Goal: Check status: Check status

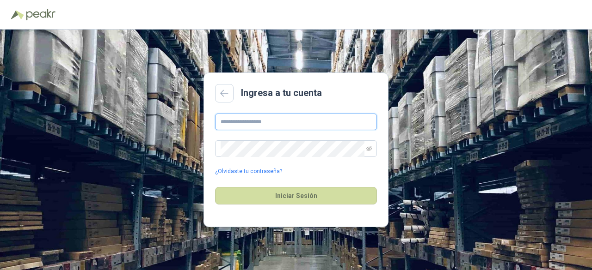
click at [258, 121] on input "text" at bounding box center [296, 122] width 162 height 17
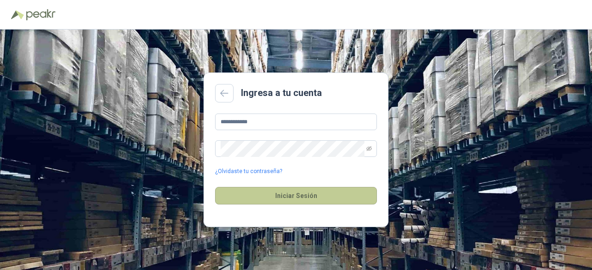
click at [312, 197] on button "Iniciar Sesión" at bounding box center [296, 196] width 162 height 18
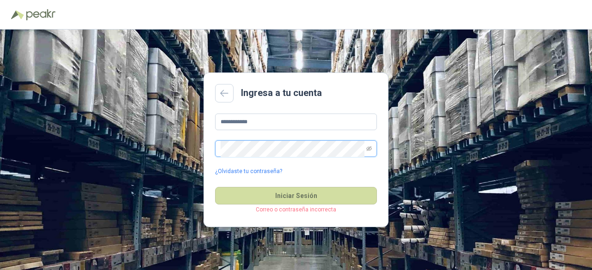
click at [149, 138] on div "**********" at bounding box center [296, 150] width 592 height 241
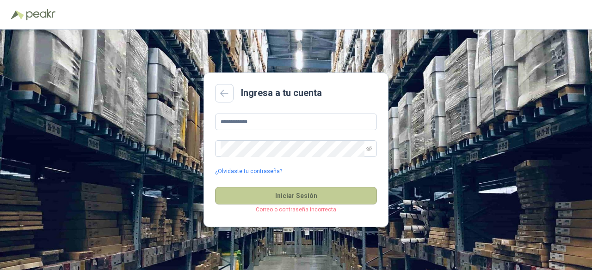
click at [305, 197] on button "Iniciar Sesión" at bounding box center [296, 196] width 162 height 18
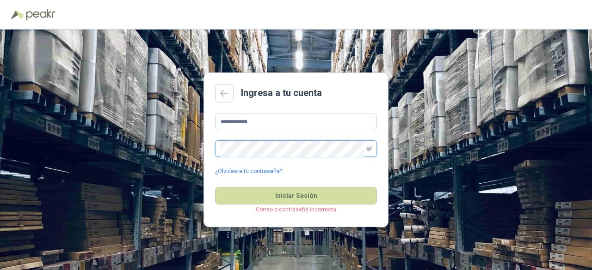
click at [370, 147] on icon "eye-invisible" at bounding box center [369, 149] width 6 height 6
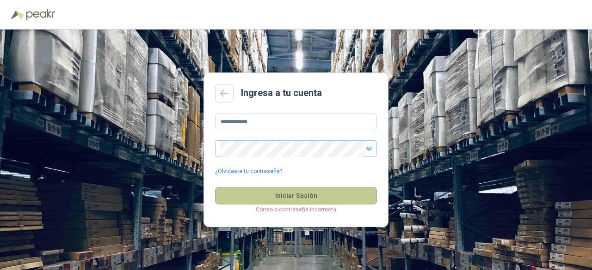
click at [292, 192] on button "Iniciar Sesión" at bounding box center [296, 196] width 162 height 18
click at [299, 196] on button "Iniciar Sesión" at bounding box center [296, 196] width 162 height 18
click at [331, 196] on button "Iniciar Sesión" at bounding box center [296, 196] width 162 height 18
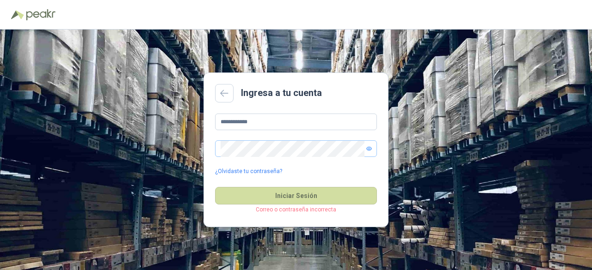
click at [288, 158] on div "**********" at bounding box center [296, 145] width 162 height 62
click at [240, 122] on input "**********" at bounding box center [296, 122] width 162 height 17
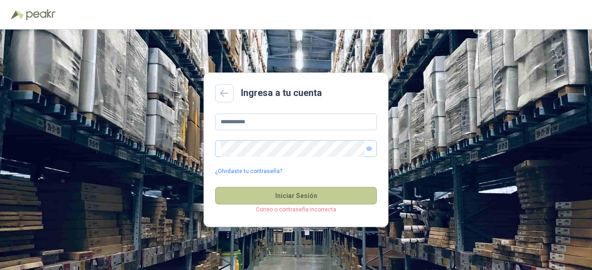
click at [320, 198] on button "Iniciar Sesión" at bounding box center [296, 196] width 162 height 18
click at [300, 192] on button "Iniciar Sesión" at bounding box center [296, 196] width 162 height 18
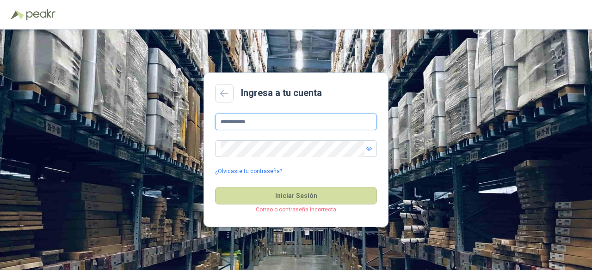
click at [260, 118] on input "**********" at bounding box center [296, 122] width 162 height 17
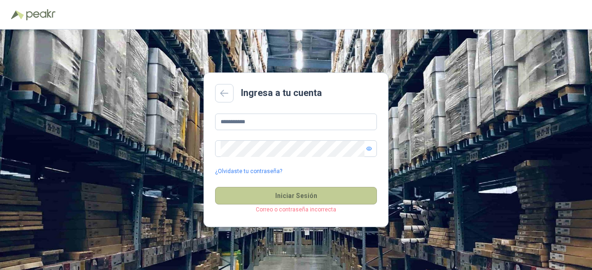
click at [298, 193] on button "Iniciar Sesión" at bounding box center [296, 196] width 162 height 18
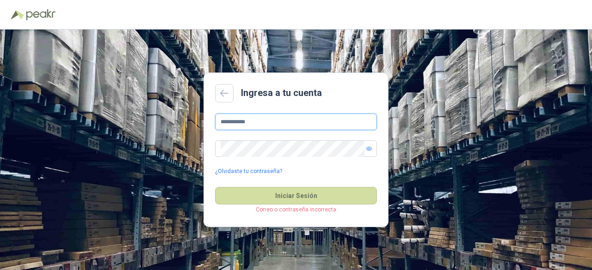
click at [268, 126] on input "**********" at bounding box center [296, 122] width 162 height 17
click at [265, 117] on input "**********" at bounding box center [296, 122] width 162 height 17
type input "**********"
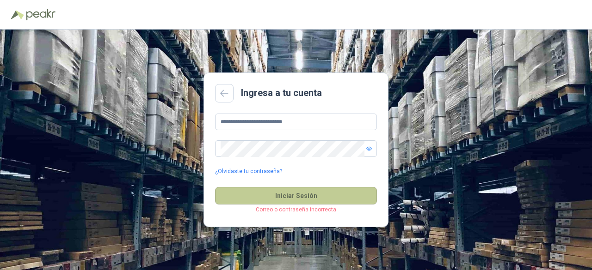
click at [307, 199] on button "Iniciar Sesión" at bounding box center [296, 196] width 162 height 18
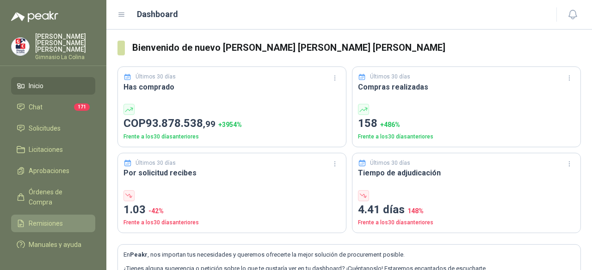
click at [44, 219] on span "Remisiones" at bounding box center [46, 224] width 34 height 10
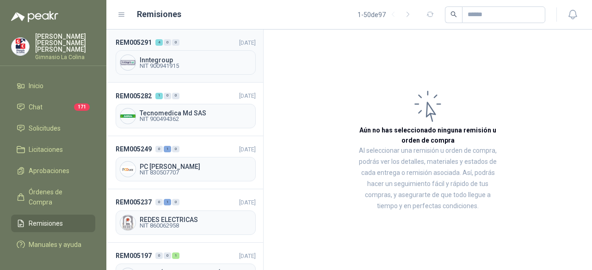
click at [163, 58] on span "Inntegroup" at bounding box center [196, 60] width 112 height 6
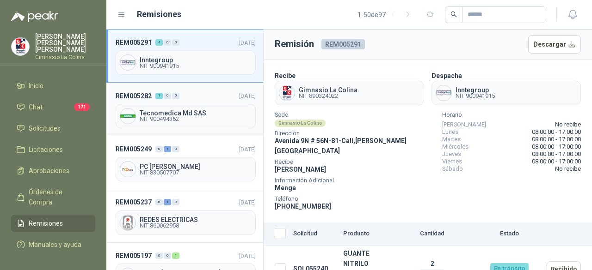
click at [150, 113] on span "Tecnomedica Md SAS" at bounding box center [196, 113] width 112 height 6
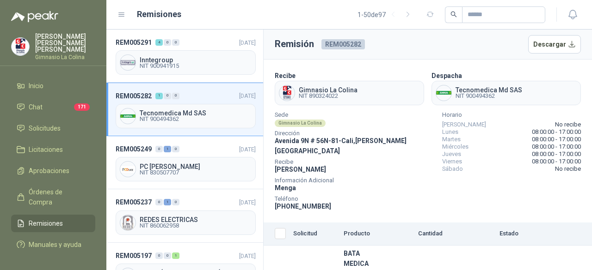
scroll to position [31, 0]
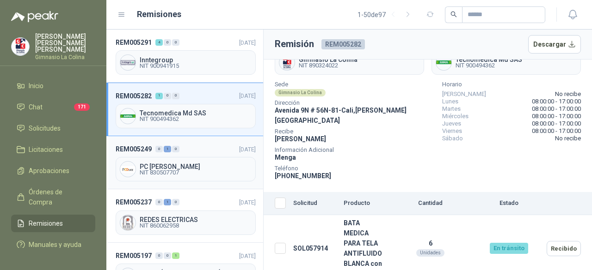
click at [154, 165] on span "PC QUICK" at bounding box center [196, 167] width 112 height 6
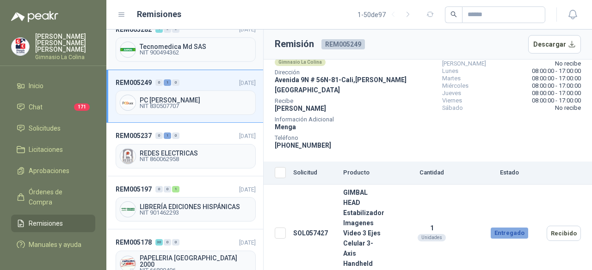
scroll to position [92, 0]
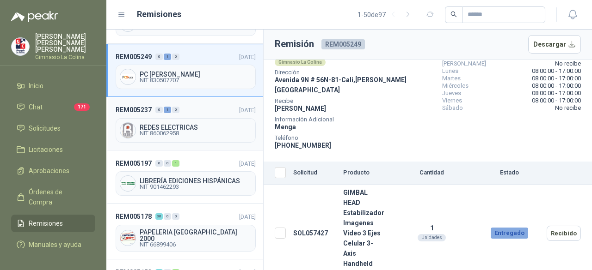
click at [187, 126] on span "REDES ELECTRICAS" at bounding box center [196, 127] width 112 height 6
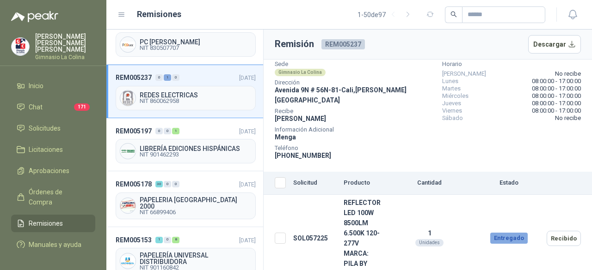
scroll to position [139, 0]
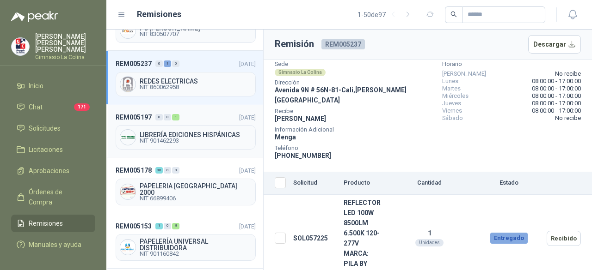
click at [178, 132] on span "LIBRERÍA EDICIONES HISPÁNICAS" at bounding box center [196, 135] width 112 height 6
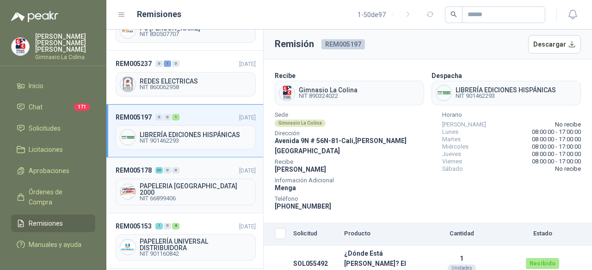
click at [153, 184] on span "PAPELERIA CALI 2000" at bounding box center [196, 189] width 112 height 13
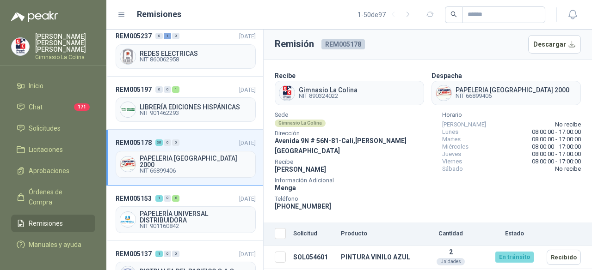
scroll to position [231, 0]
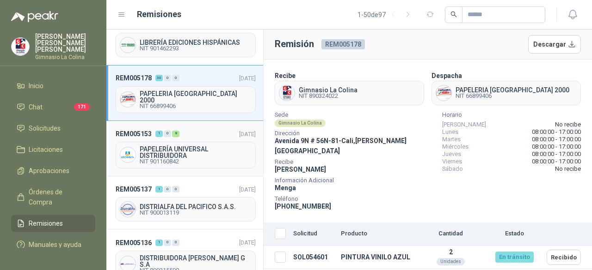
click at [172, 148] on span "PAPELERÍA UNIVERSAL DISTRIBUIDORA" at bounding box center [196, 152] width 112 height 13
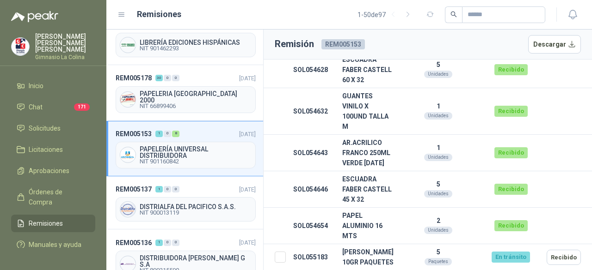
scroll to position [362, 0]
click at [205, 204] on span "DISTRIALFA DEL PACIFICO S.A.S." at bounding box center [196, 207] width 112 height 6
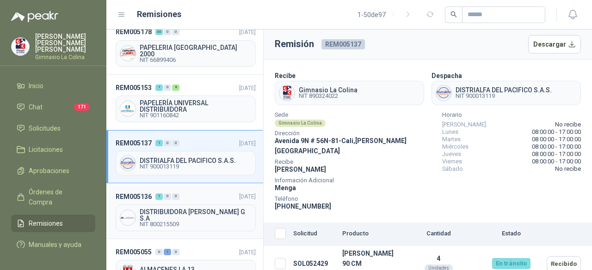
click at [181, 209] on span "DISTRIBUIDORA JORGE MARIO URIBE G S.A" at bounding box center [196, 215] width 112 height 13
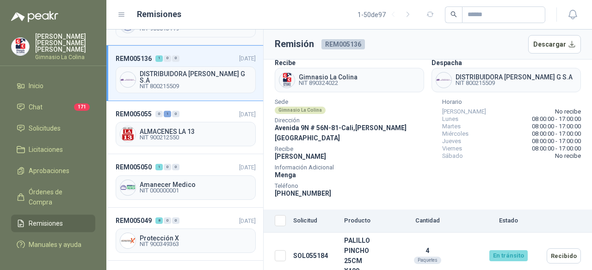
scroll to position [416, 0]
click at [162, 135] on span "NIT 900212550" at bounding box center [196, 138] width 112 height 6
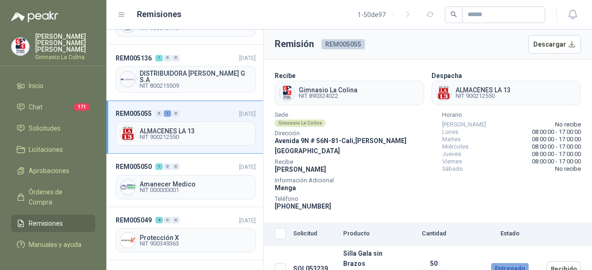
scroll to position [10, 0]
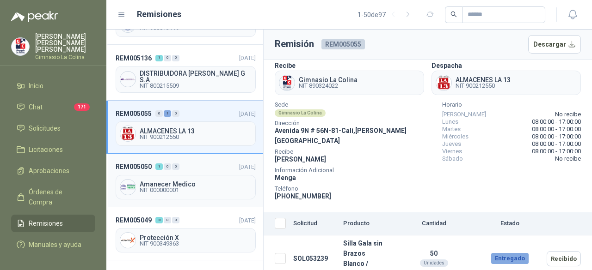
click at [176, 181] on span "Amanecer Medico" at bounding box center [196, 184] width 112 height 6
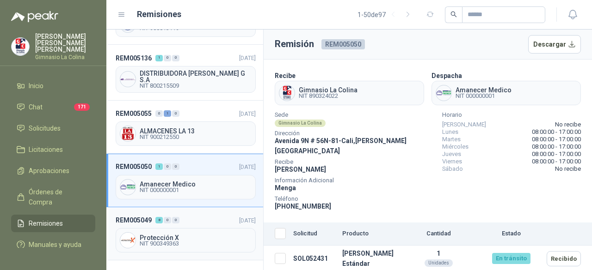
click at [167, 235] on span "Protección X" at bounding box center [196, 238] width 112 height 6
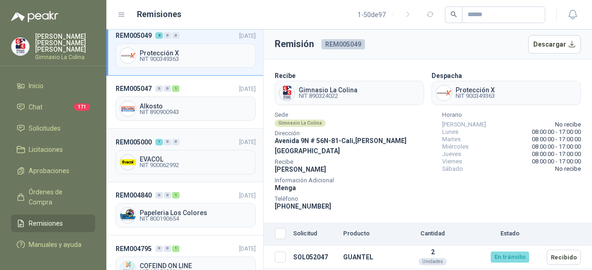
scroll to position [416, 0]
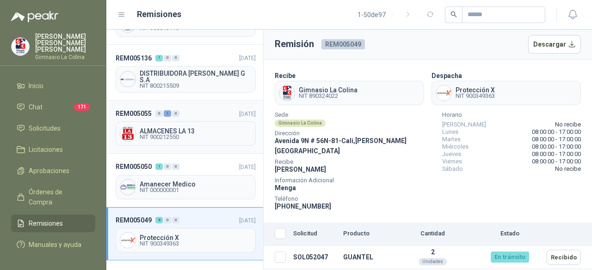
click at [187, 135] on span "NIT 900212550" at bounding box center [196, 138] width 112 height 6
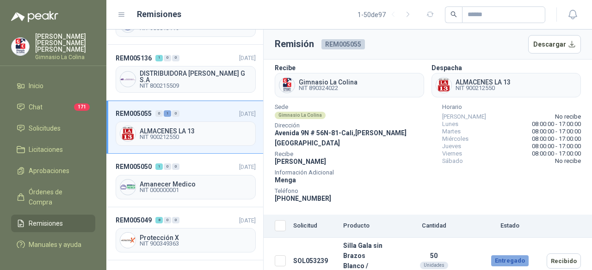
scroll to position [10, 0]
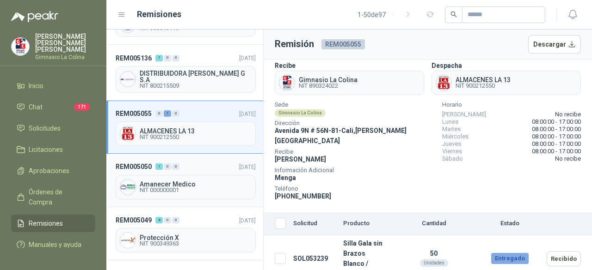
click at [176, 181] on span "Amanecer Medico" at bounding box center [196, 184] width 112 height 6
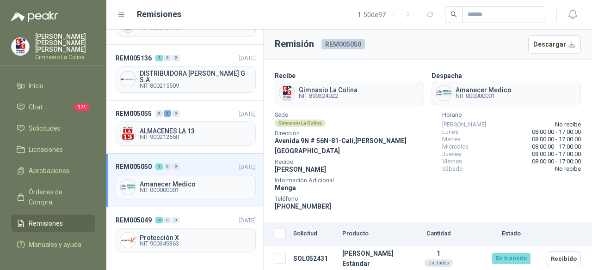
click at [42, 219] on span "Remisiones" at bounding box center [46, 224] width 34 height 10
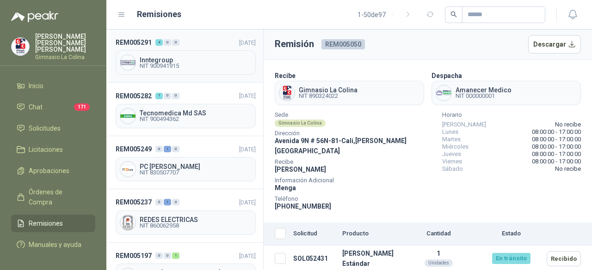
click at [147, 63] on span "NIT 900941915" at bounding box center [196, 66] width 112 height 6
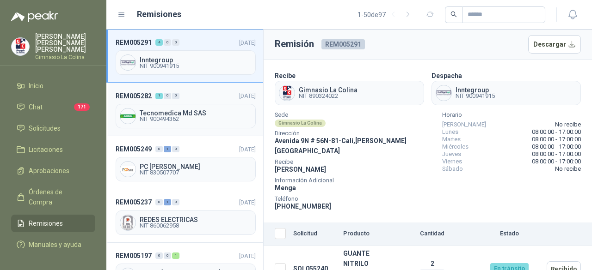
click at [159, 110] on span "Tecnomedica Md SAS" at bounding box center [196, 113] width 112 height 6
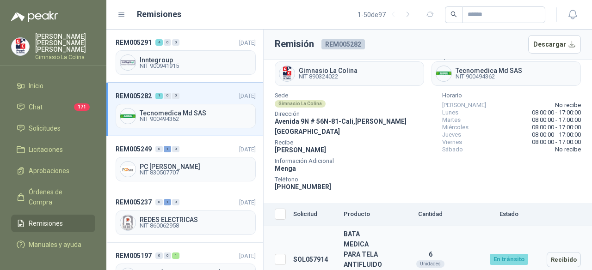
scroll to position [31, 0]
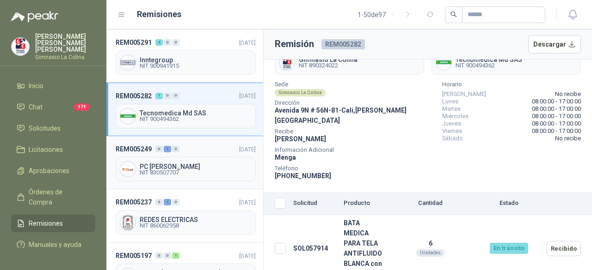
click at [158, 166] on span "PC QUICK" at bounding box center [196, 167] width 112 height 6
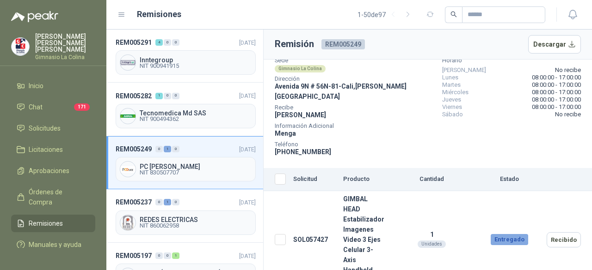
scroll to position [61, 0]
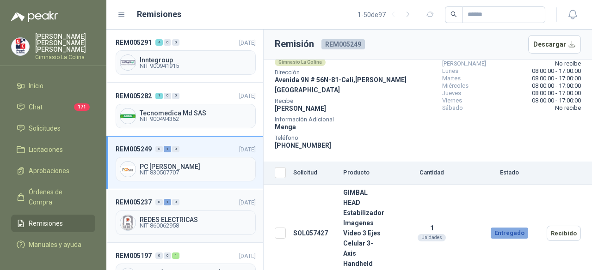
click at [171, 217] on span "REDES ELECTRICAS" at bounding box center [196, 220] width 112 height 6
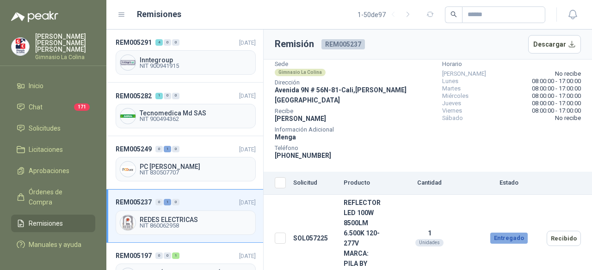
scroll to position [51, 0]
click at [566, 231] on button "Recibido" at bounding box center [563, 238] width 34 height 15
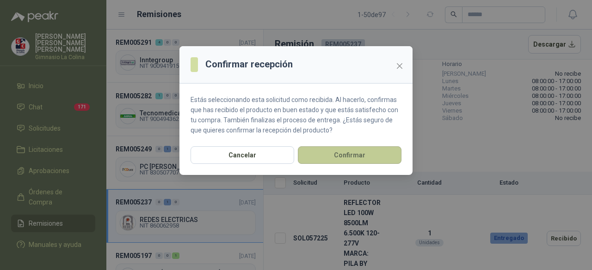
click at [361, 158] on button "Confirmar" at bounding box center [350, 156] width 104 height 18
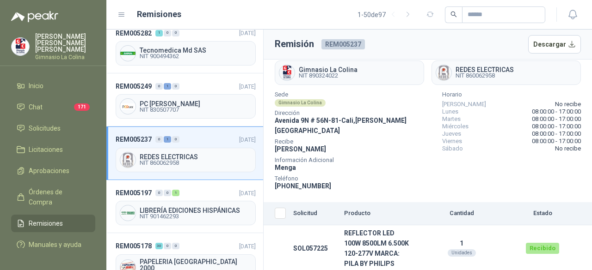
scroll to position [92, 0]
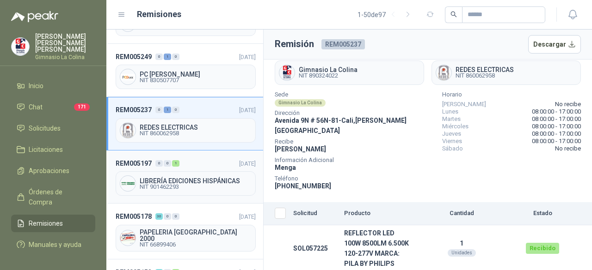
click at [187, 180] on span "LIBRERÍA EDICIONES HISPÁNICAS" at bounding box center [196, 181] width 112 height 6
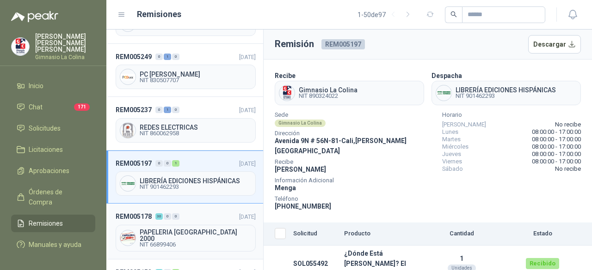
click at [168, 229] on span "PAPELERIA CALI 2000" at bounding box center [196, 235] width 112 height 13
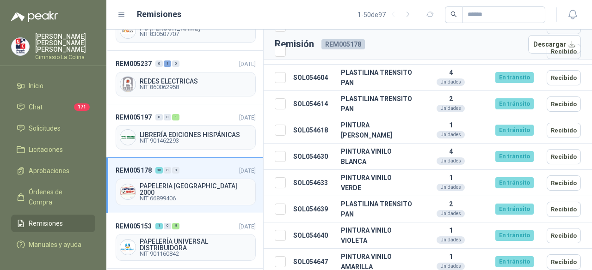
scroll to position [277, 0]
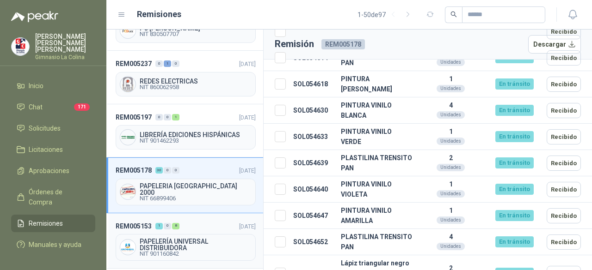
click at [172, 239] on span "PAPELERÍA UNIVERSAL DISTRIBUIDORA" at bounding box center [196, 245] width 112 height 13
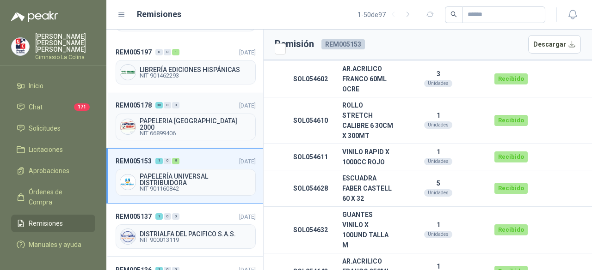
scroll to position [231, 0]
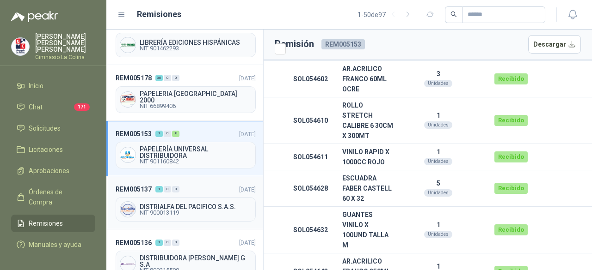
click at [195, 204] on span "DISTRIALFA DEL PACIFICO S.A.S." at bounding box center [196, 207] width 112 height 6
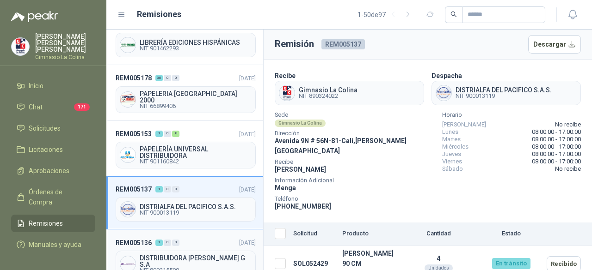
click at [181, 255] on span "DISTRIBUIDORA JORGE MARIO URIBE G S.A" at bounding box center [196, 261] width 112 height 13
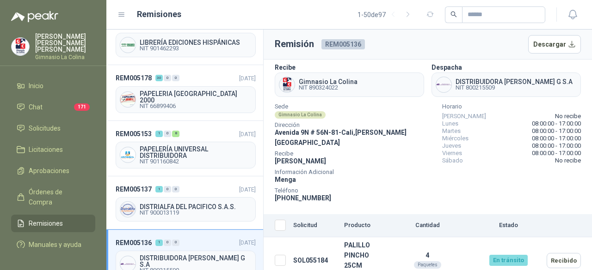
scroll to position [13, 0]
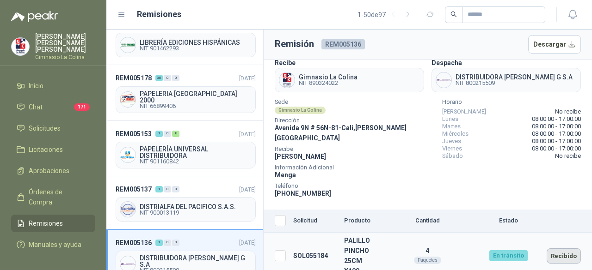
click at [556, 249] on button "Recibido" at bounding box center [563, 256] width 34 height 15
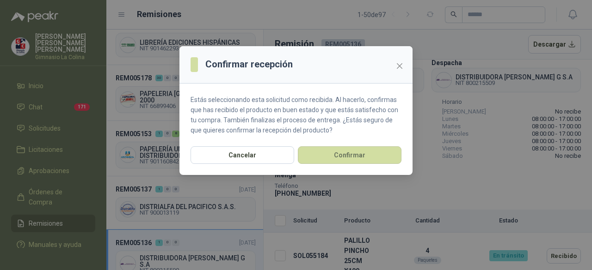
click at [366, 166] on div "Cancelar Confirmar" at bounding box center [295, 161] width 233 height 29
click at [366, 159] on button "Confirmar" at bounding box center [350, 156] width 104 height 18
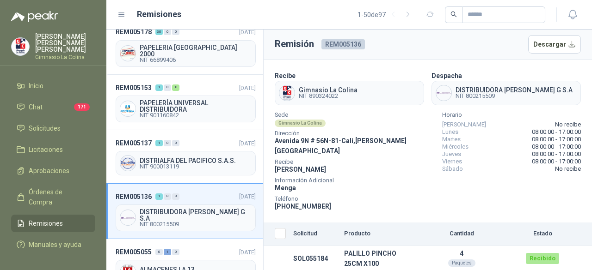
scroll to position [324, 0]
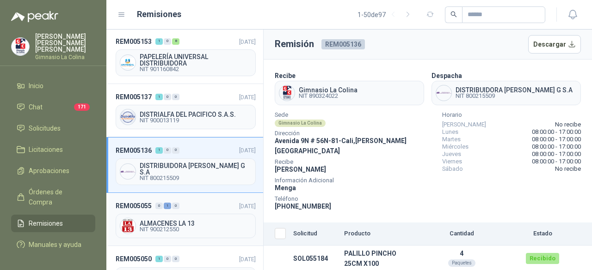
click at [190, 220] on span "ALMACENES LA 13" at bounding box center [196, 223] width 112 height 6
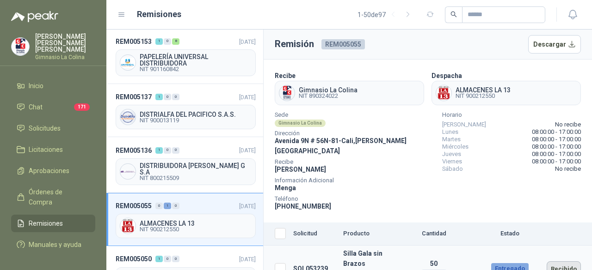
click at [554, 262] on button "Recibido" at bounding box center [563, 269] width 34 height 15
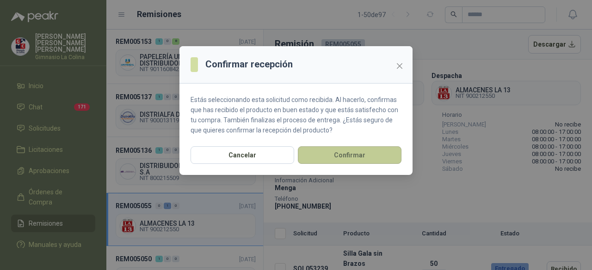
click at [373, 157] on button "Confirmar" at bounding box center [350, 156] width 104 height 18
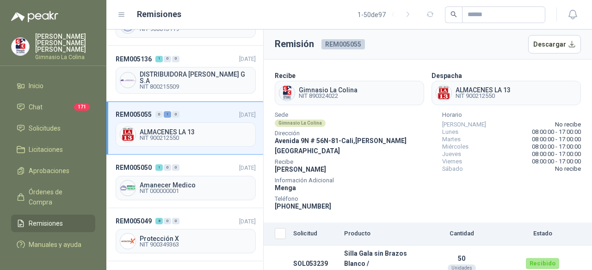
scroll to position [416, 0]
click at [175, 188] on span "NIT 000000001" at bounding box center [196, 191] width 112 height 6
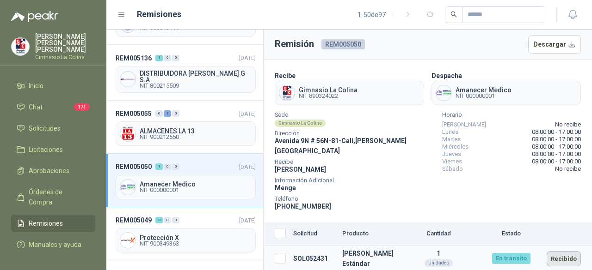
click at [563, 252] on button "Recibido" at bounding box center [563, 258] width 34 height 15
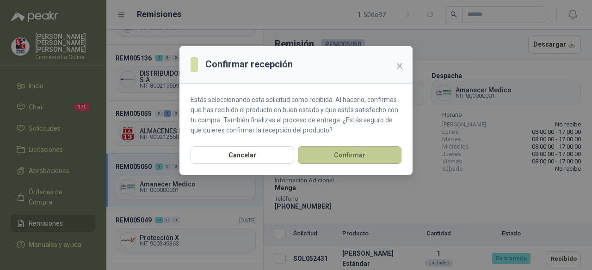
click at [368, 155] on button "Confirmar" at bounding box center [350, 156] width 104 height 18
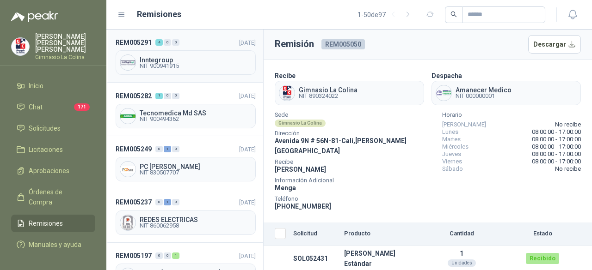
click at [157, 63] on span "NIT 900941915" at bounding box center [196, 66] width 112 height 6
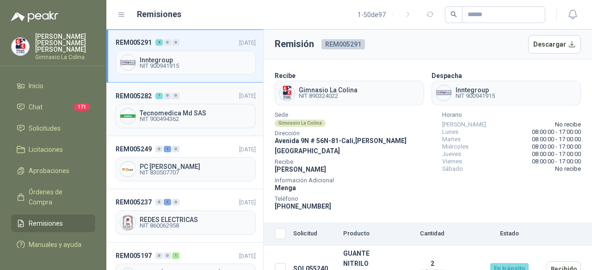
click at [173, 116] on span "NIT 900494362" at bounding box center [196, 119] width 112 height 6
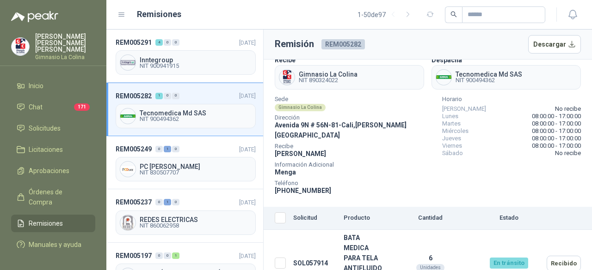
scroll to position [31, 0]
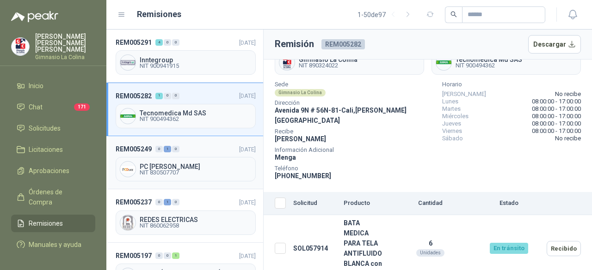
click at [157, 171] on span "NIT 830507707" at bounding box center [196, 173] width 112 height 6
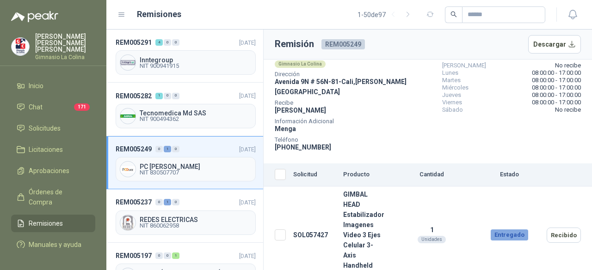
scroll to position [61, 0]
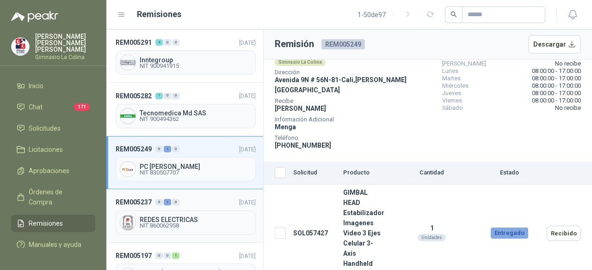
click at [156, 217] on span "REDES ELECTRICAS" at bounding box center [196, 220] width 112 height 6
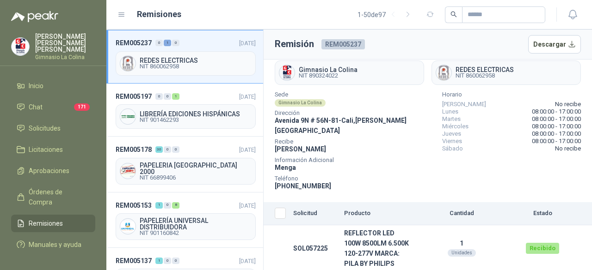
scroll to position [139, 0]
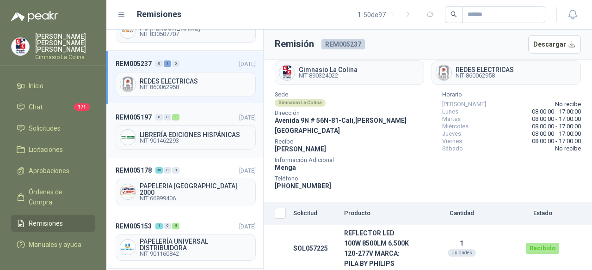
click at [188, 132] on span "LIBRERÍA EDICIONES HISPÁNICAS" at bounding box center [196, 135] width 112 height 6
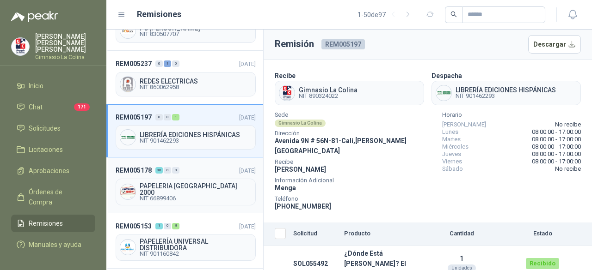
click at [180, 196] on span "NIT 66899406" at bounding box center [196, 199] width 112 height 6
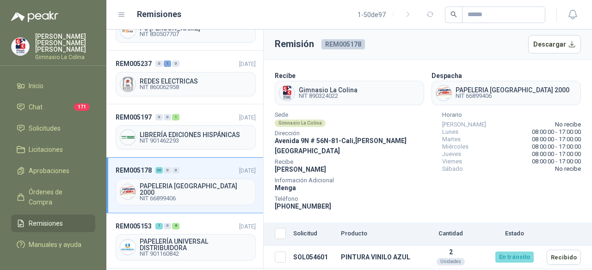
scroll to position [92, 0]
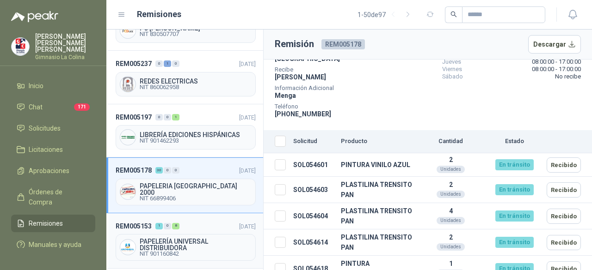
click at [160, 251] on span "NIT 901160842" at bounding box center [196, 254] width 112 height 6
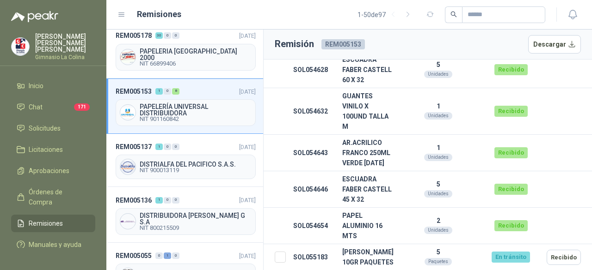
scroll to position [277, 0]
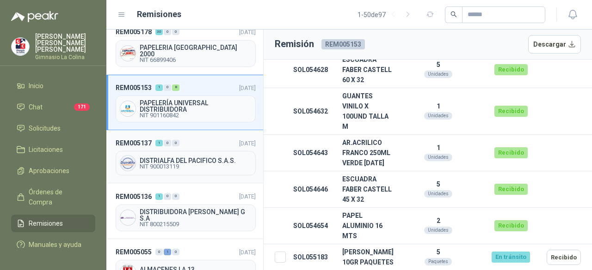
click at [199, 164] on span "NIT 900013119" at bounding box center [196, 167] width 112 height 6
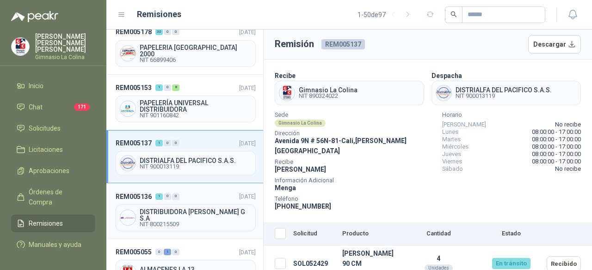
click at [160, 209] on span "DISTRIBUIDORA JORGE MARIO URIBE G S.A" at bounding box center [196, 215] width 112 height 13
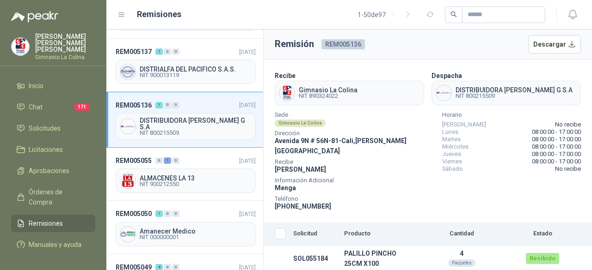
scroll to position [370, 0]
click at [165, 168] on div "ALMACENES LA 13 NIT 900212550" at bounding box center [186, 180] width 140 height 24
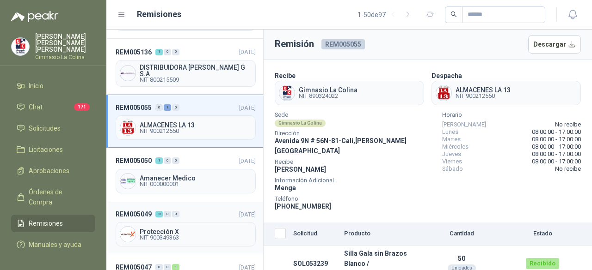
scroll to position [462, 0]
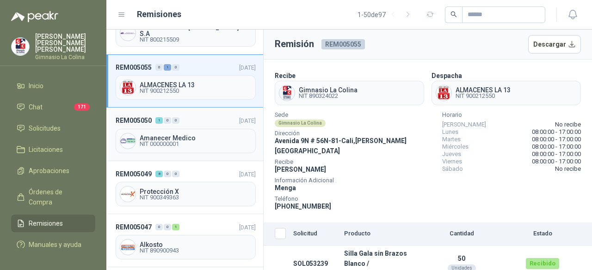
click at [184, 141] on span "NIT 000000001" at bounding box center [196, 144] width 112 height 6
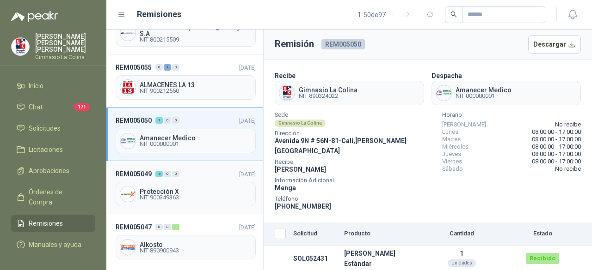
click at [160, 189] on span "Protección X" at bounding box center [196, 192] width 112 height 6
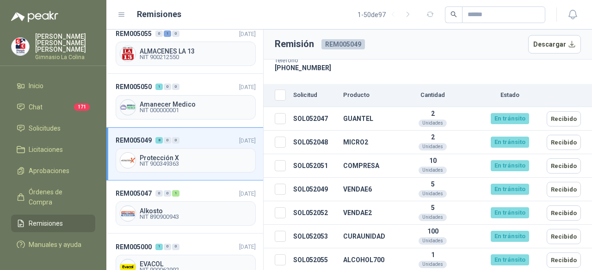
scroll to position [508, 0]
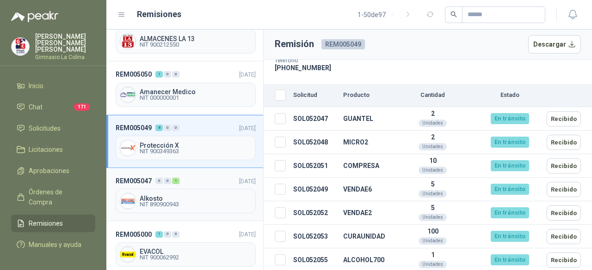
click at [169, 202] on span "NIT 890900943" at bounding box center [196, 205] width 112 height 6
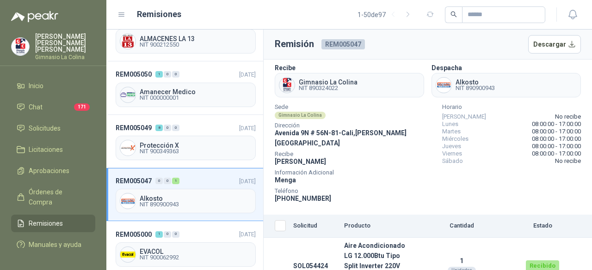
scroll to position [10, 0]
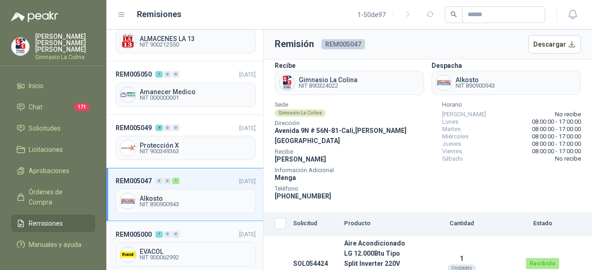
click at [163, 249] on span "EVACOL" at bounding box center [196, 252] width 112 height 6
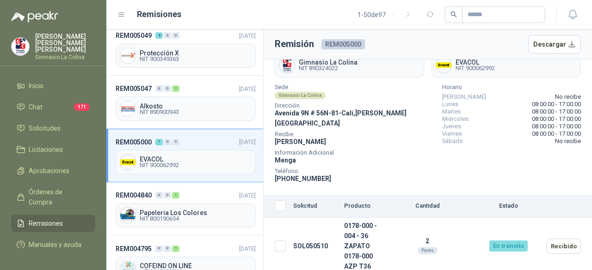
scroll to position [41, 0]
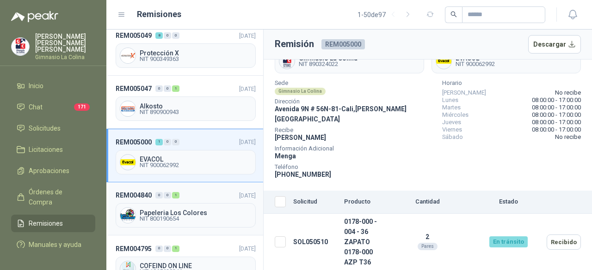
click at [185, 216] on span "NIT 800190654" at bounding box center [196, 219] width 112 height 6
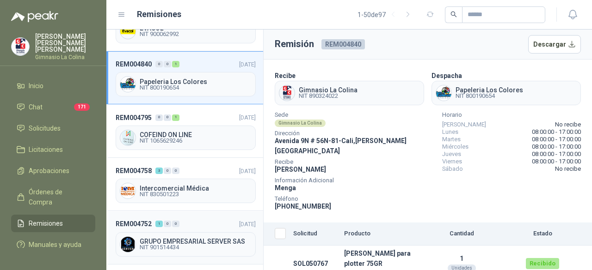
scroll to position [740, 0]
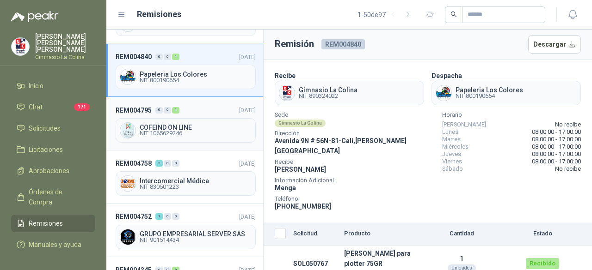
click at [171, 131] on span "NIT 1065629246" at bounding box center [196, 134] width 112 height 6
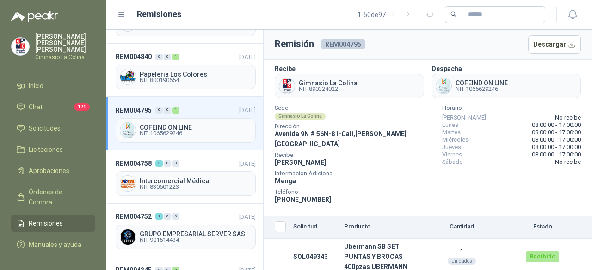
scroll to position [10, 0]
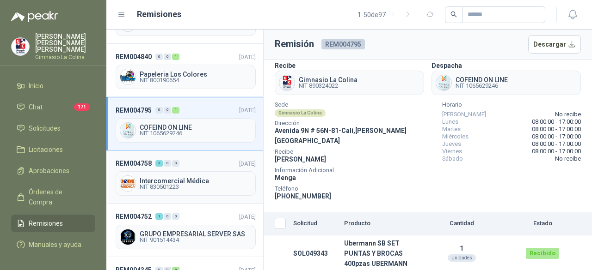
click at [173, 178] on span "Intercomercial Médica" at bounding box center [196, 181] width 112 height 6
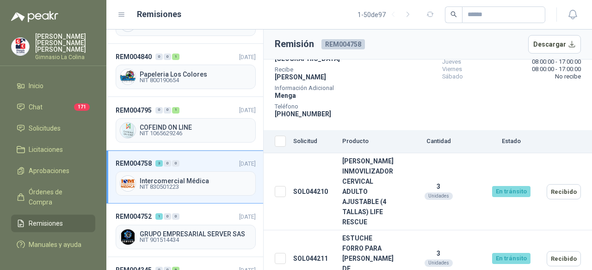
scroll to position [154, 0]
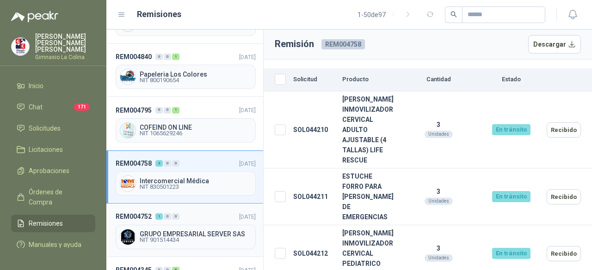
click at [171, 238] on span "NIT 901514434" at bounding box center [196, 241] width 112 height 6
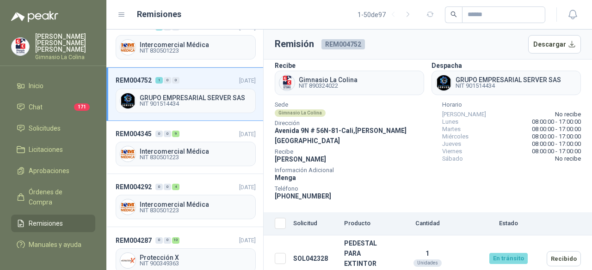
scroll to position [878, 0]
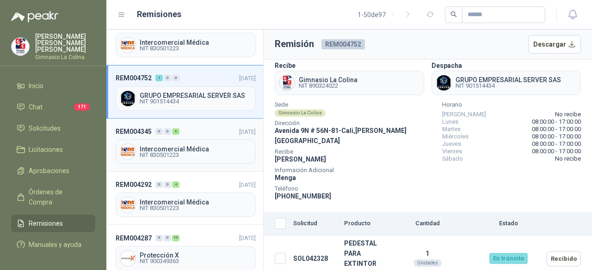
click at [174, 153] on span "NIT 830501223" at bounding box center [196, 156] width 112 height 6
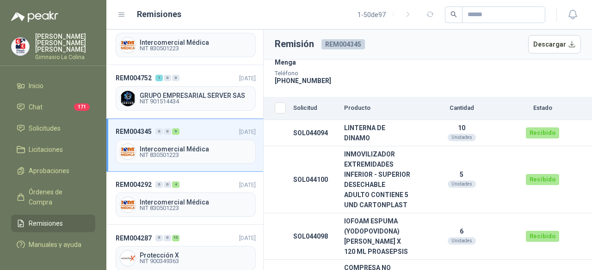
scroll to position [139, 0]
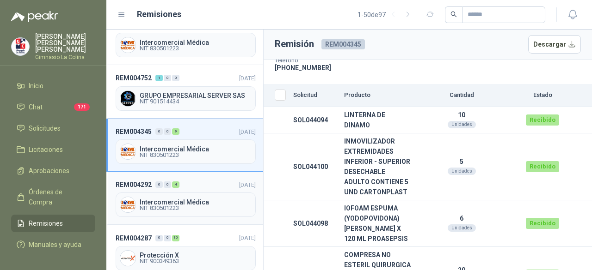
click at [169, 206] on span "NIT 830501223" at bounding box center [196, 209] width 112 height 6
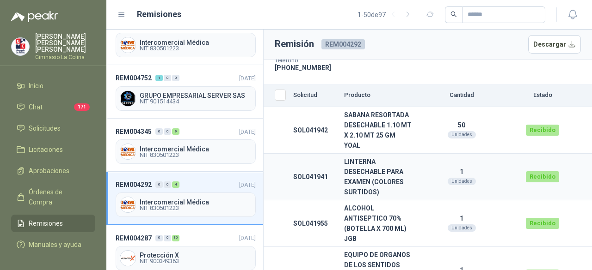
scroll to position [180, 0]
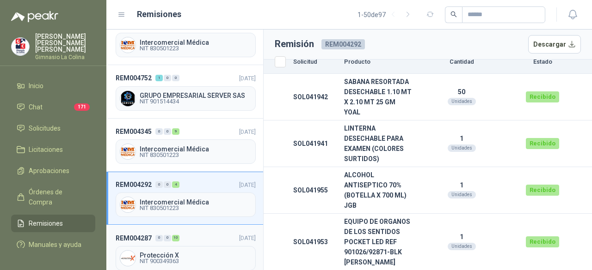
click at [182, 259] on span "NIT 900349363" at bounding box center [196, 262] width 112 height 6
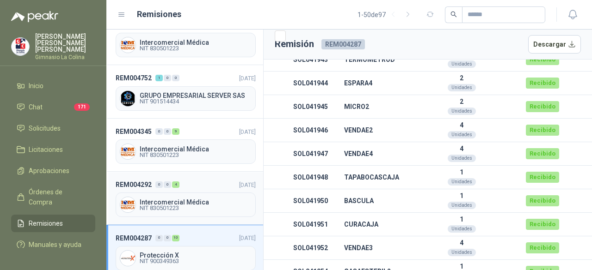
scroll to position [971, 0]
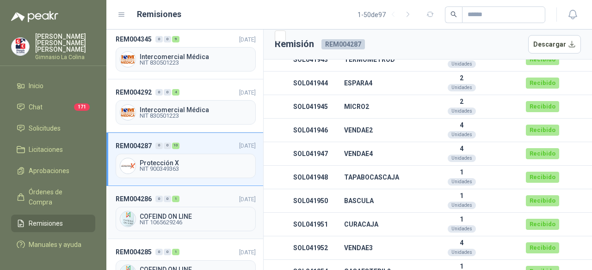
click at [172, 214] on span "COFEIND ON LINE" at bounding box center [196, 217] width 112 height 6
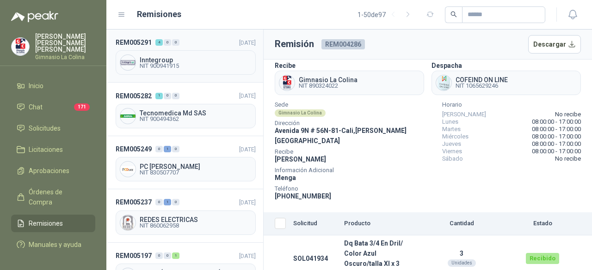
click at [162, 59] on span "Inntegroup" at bounding box center [196, 60] width 112 height 6
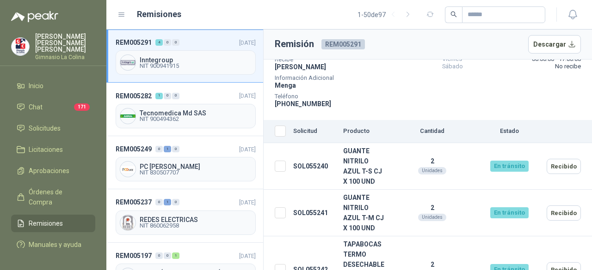
scroll to position [170, 0]
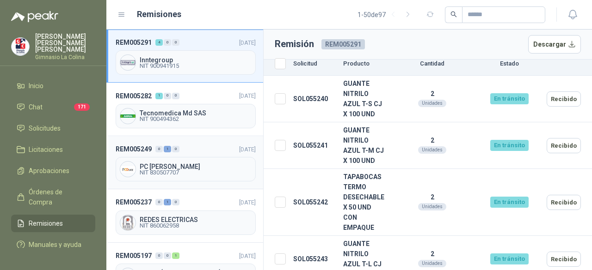
click at [154, 164] on span "PC QUICK" at bounding box center [196, 167] width 112 height 6
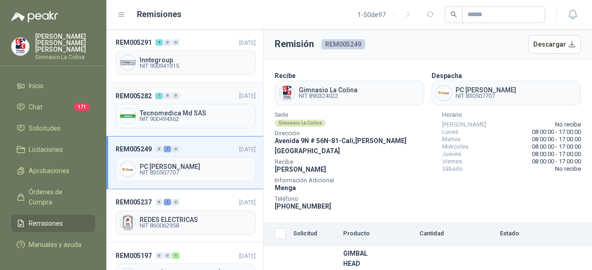
click at [169, 113] on span "Tecnomedica Md SAS" at bounding box center [196, 113] width 112 height 6
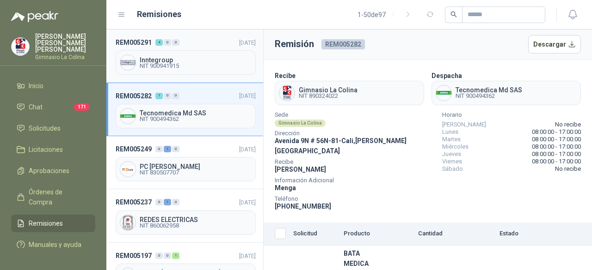
click at [165, 57] on span "Inntegroup" at bounding box center [196, 60] width 112 height 6
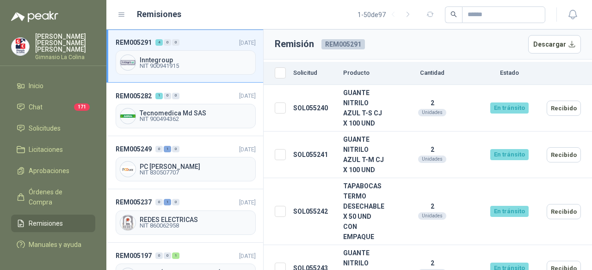
scroll to position [170, 0]
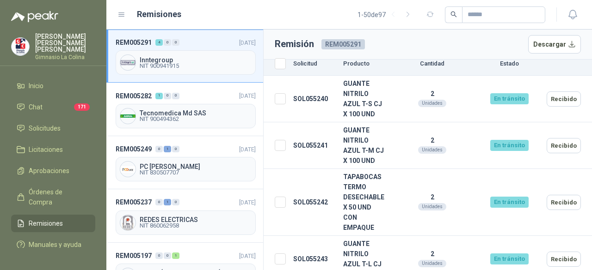
click at [163, 61] on span "Inntegroup" at bounding box center [196, 60] width 112 height 6
click at [167, 116] on span "NIT 900494362" at bounding box center [196, 119] width 112 height 6
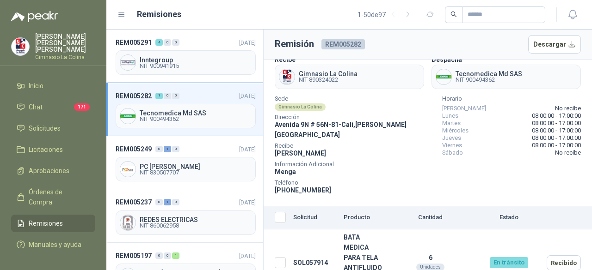
scroll to position [31, 0]
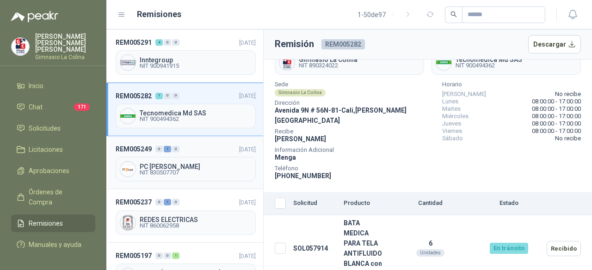
click at [155, 170] on span "NIT 830507707" at bounding box center [196, 173] width 112 height 6
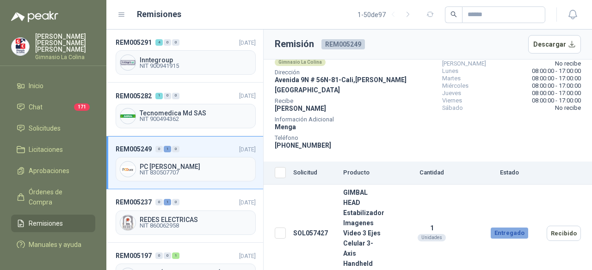
scroll to position [61, 0]
click at [188, 219] on span "REDES ELECTRICAS" at bounding box center [196, 220] width 112 height 6
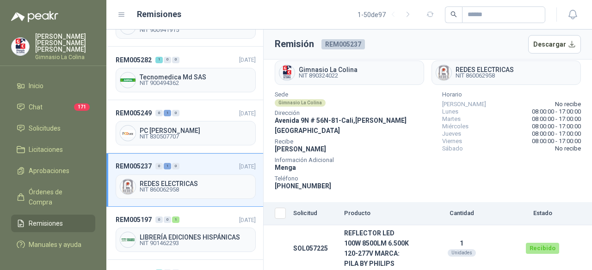
scroll to position [92, 0]
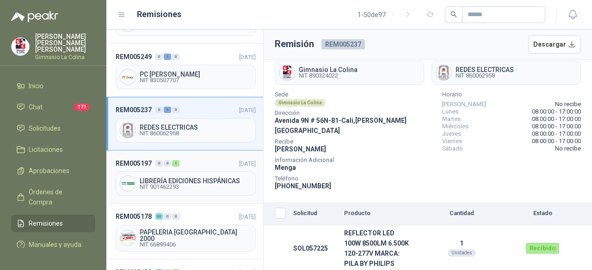
click at [165, 178] on span "LIBRERÍA EDICIONES HISPÁNICAS" at bounding box center [196, 181] width 112 height 6
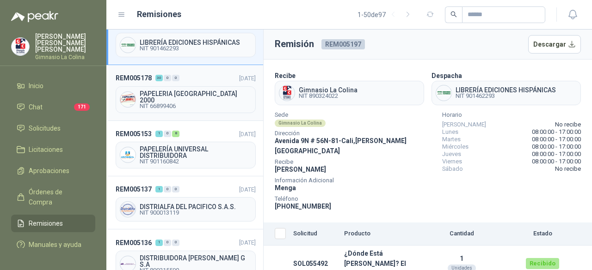
scroll to position [185, 0]
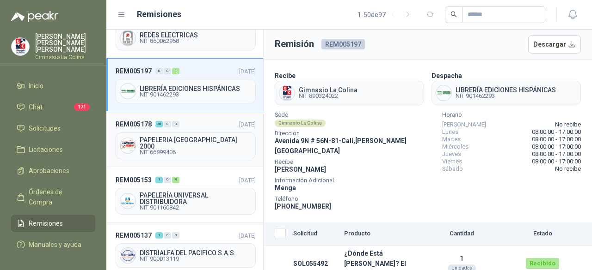
click at [189, 150] on span "NIT 66899406" at bounding box center [196, 153] width 112 height 6
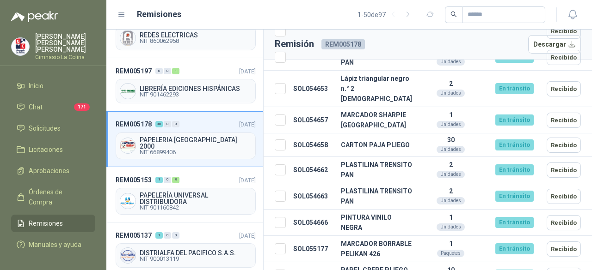
scroll to position [555, 0]
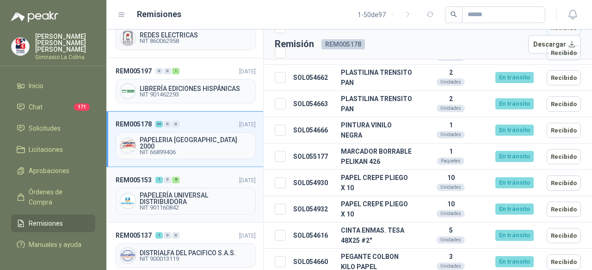
click at [168, 192] on span "PAPELERÍA UNIVERSAL DISTRIBUIDORA" at bounding box center [196, 198] width 112 height 13
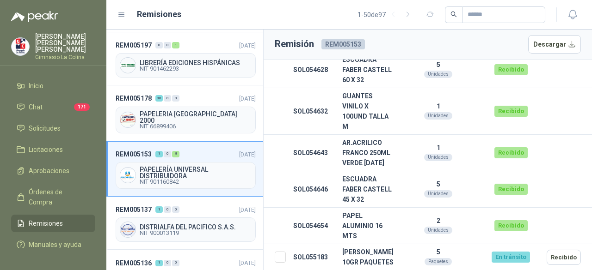
scroll to position [231, 0]
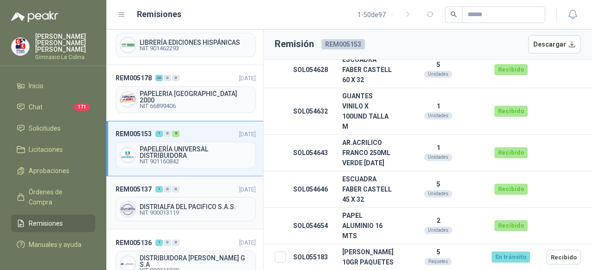
click at [172, 204] on span "DISTRIALFA DEL PACIFICO S.A.S." at bounding box center [196, 207] width 112 height 6
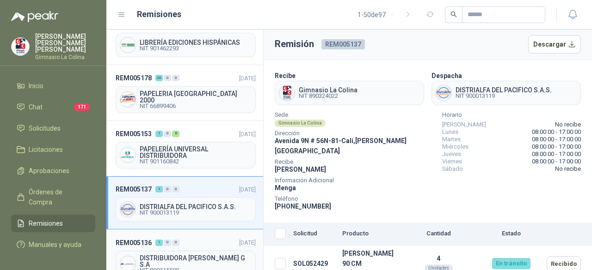
click at [218, 255] on span "DISTRIBUIDORA JORGE MARIO URIBE G S.A" at bounding box center [196, 261] width 112 height 13
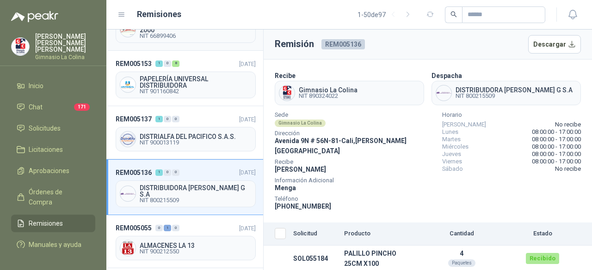
scroll to position [324, 0]
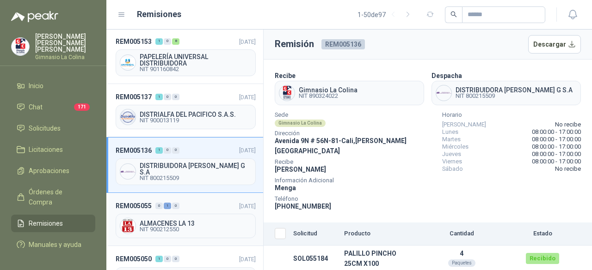
click at [187, 227] on span "NIT 900212550" at bounding box center [196, 230] width 112 height 6
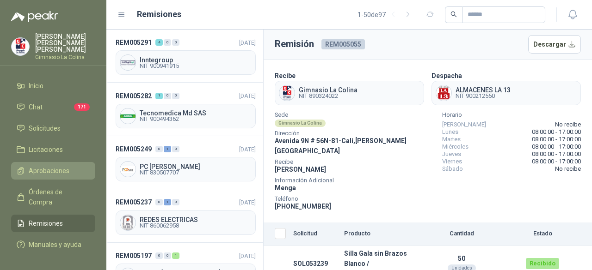
click at [41, 166] on span "Aprobaciones" at bounding box center [49, 171] width 41 height 10
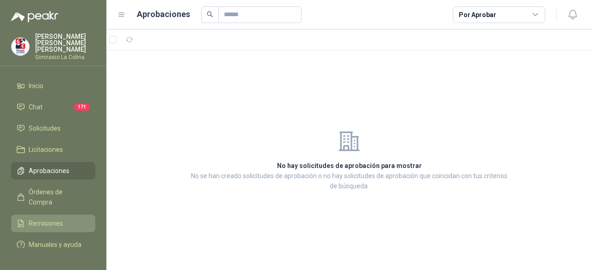
click at [52, 219] on span "Remisiones" at bounding box center [46, 224] width 34 height 10
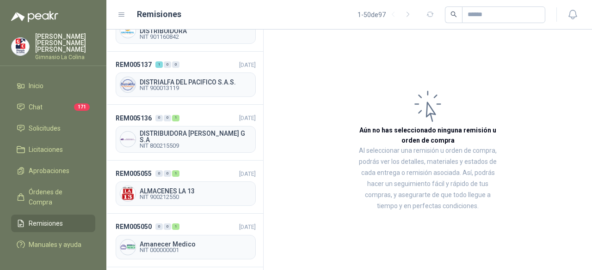
scroll to position [370, 0]
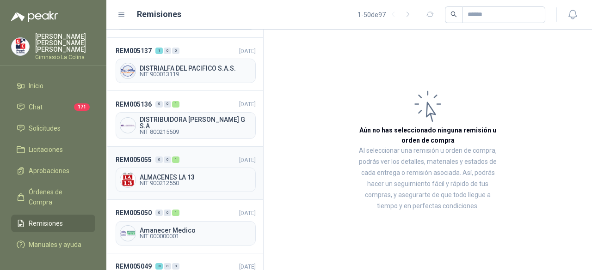
click at [188, 181] on span "NIT 900212550" at bounding box center [196, 184] width 112 height 6
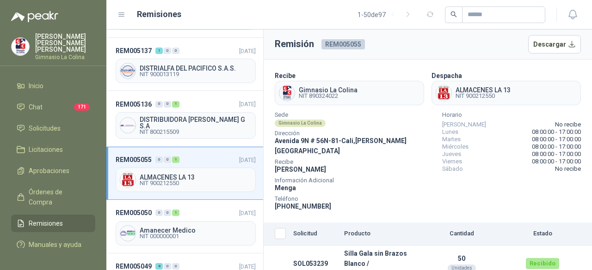
scroll to position [416, 0]
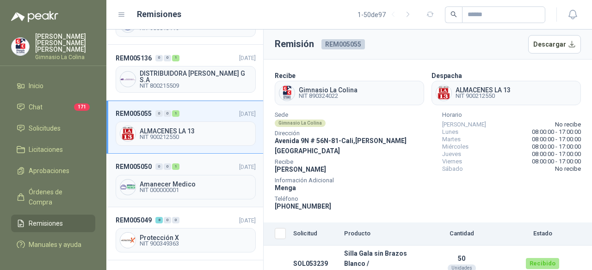
click at [173, 188] on span "NIT 000000001" at bounding box center [196, 191] width 112 height 6
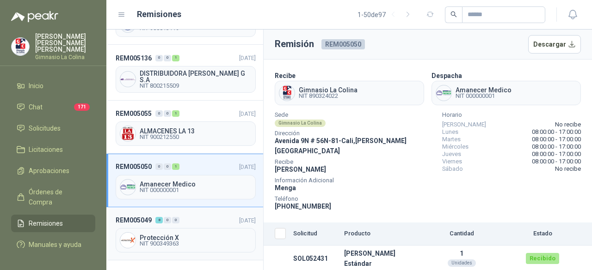
click at [162, 235] on span "Protección X" at bounding box center [196, 238] width 112 height 6
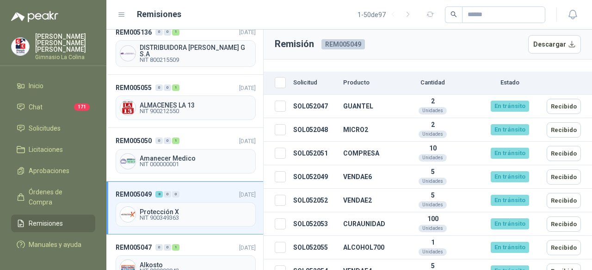
scroll to position [462, 0]
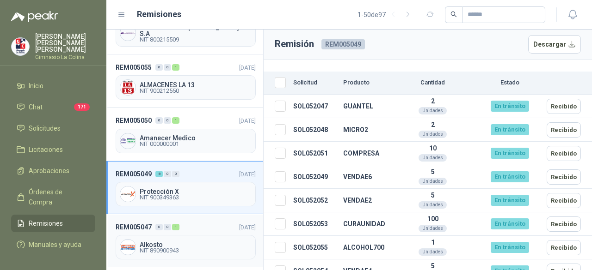
click at [163, 248] on span "NIT 890900943" at bounding box center [196, 251] width 112 height 6
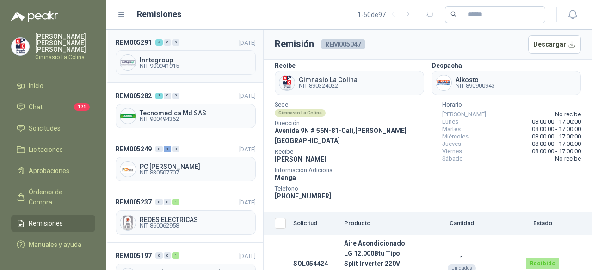
click at [173, 61] on span "Inntegroup" at bounding box center [196, 60] width 112 height 6
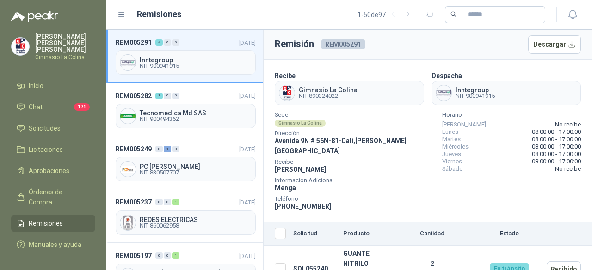
scroll to position [170, 0]
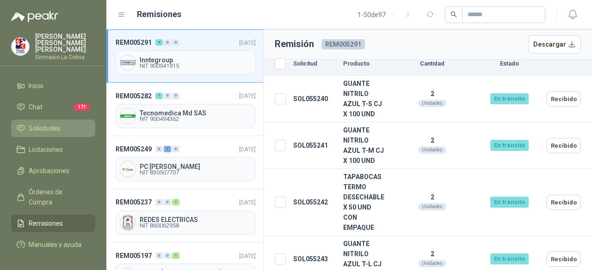
click at [43, 125] on span "Solicitudes" at bounding box center [45, 128] width 32 height 10
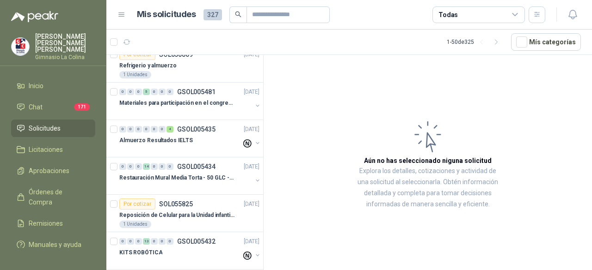
scroll to position [823, 0]
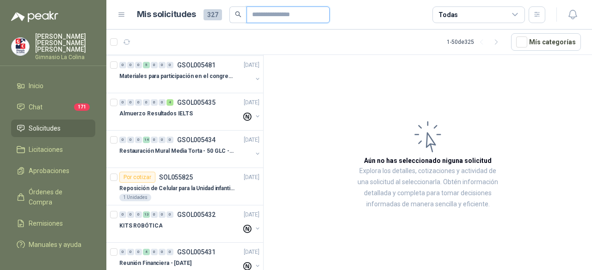
click at [264, 13] on input "text" at bounding box center [284, 15] width 65 height 16
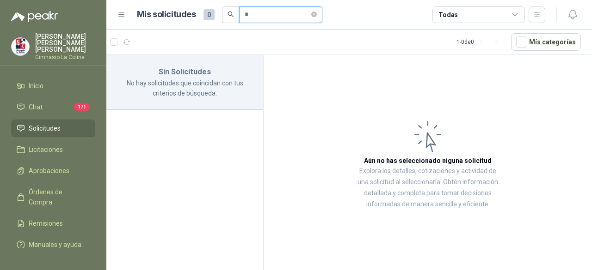
scroll to position [0, 0]
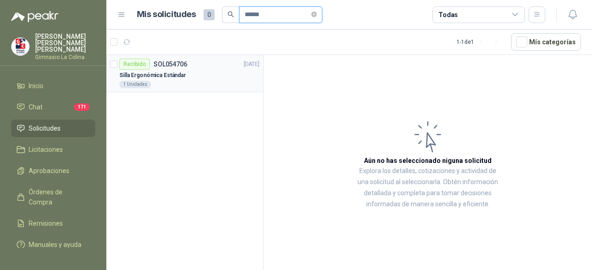
type input "******"
click at [173, 72] on p "Silla Ergonómica Estándar" at bounding box center [152, 75] width 67 height 9
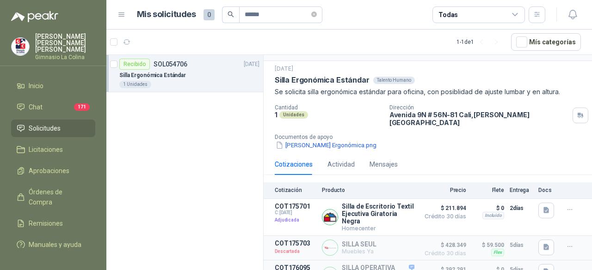
scroll to position [31, 0]
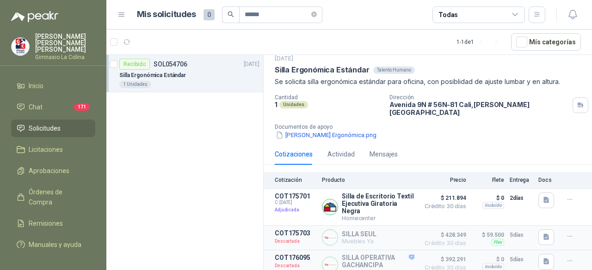
click at [179, 70] on div "Silla Ergonómica Estándar" at bounding box center [189, 75] width 140 height 11
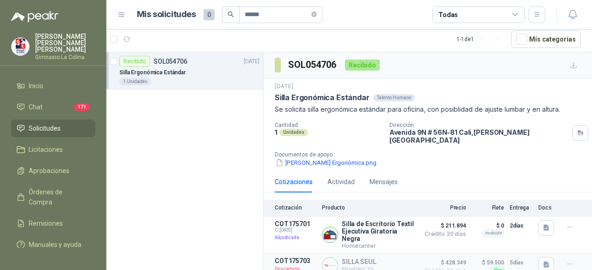
scroll to position [0, 0]
click at [472, 106] on p "Se solicita silla ergonómica estándar para oficina, con posiblidad de ajuste lu…" at bounding box center [428, 109] width 306 height 10
click at [51, 219] on span "Remisiones" at bounding box center [46, 224] width 34 height 10
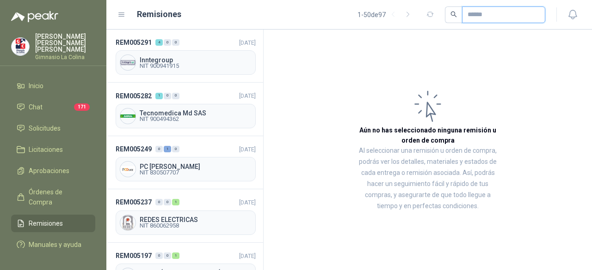
click at [469, 13] on input "text" at bounding box center [499, 15] width 65 height 16
type input "******"
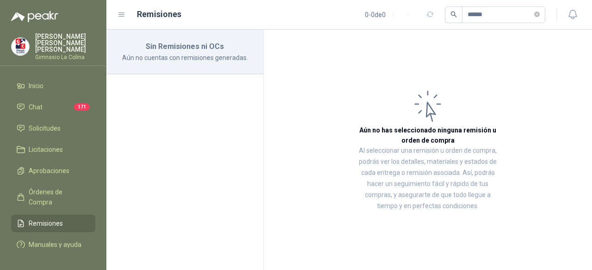
click at [61, 219] on span "Remisiones" at bounding box center [46, 224] width 34 height 10
click at [480, 10] on input "******" at bounding box center [499, 15] width 65 height 16
click at [44, 81] on li "Inicio" at bounding box center [53, 86] width 73 height 10
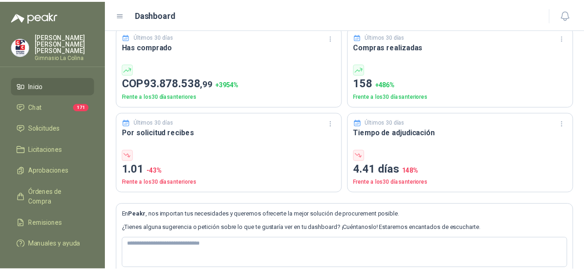
scroll to position [77, 0]
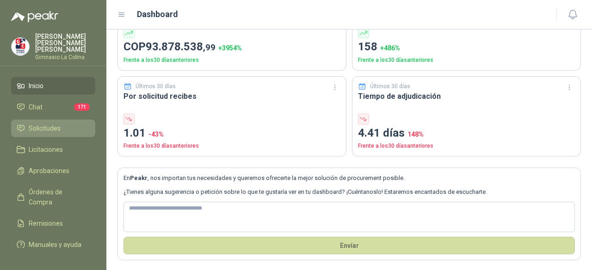
click at [69, 123] on li "Solicitudes" at bounding box center [53, 128] width 73 height 10
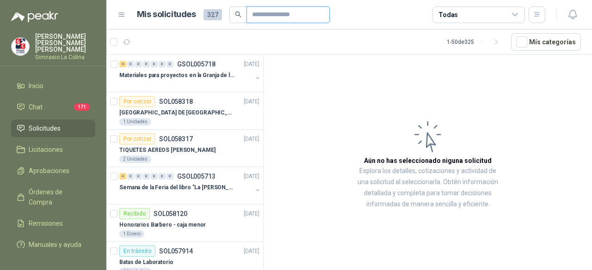
click at [267, 11] on input "text" at bounding box center [284, 15] width 65 height 16
type input "******"
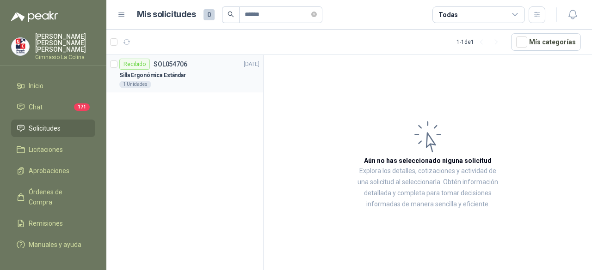
click at [144, 73] on p "Silla Ergonómica Estándar" at bounding box center [152, 75] width 67 height 9
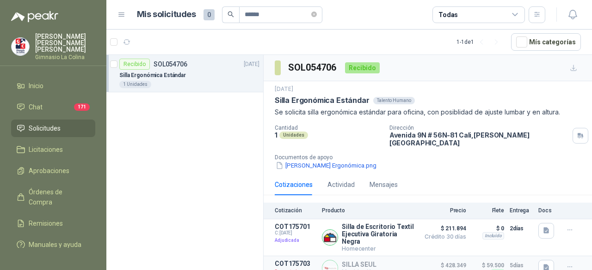
click at [177, 135] on div "Recibido SOL054706 03/09/25 Silla Ergonómica Estándar 1 Unidades" at bounding box center [184, 164] width 157 height 219
click at [365, 225] on p "Silla de Escritorio Textil Ejecutiva Giratoria Negra" at bounding box center [378, 234] width 73 height 22
click at [355, 223] on p "Silla de Escritorio Textil Ejecutiva Giratoria Negra" at bounding box center [378, 234] width 73 height 22
